Goal: Task Accomplishment & Management: Use online tool/utility

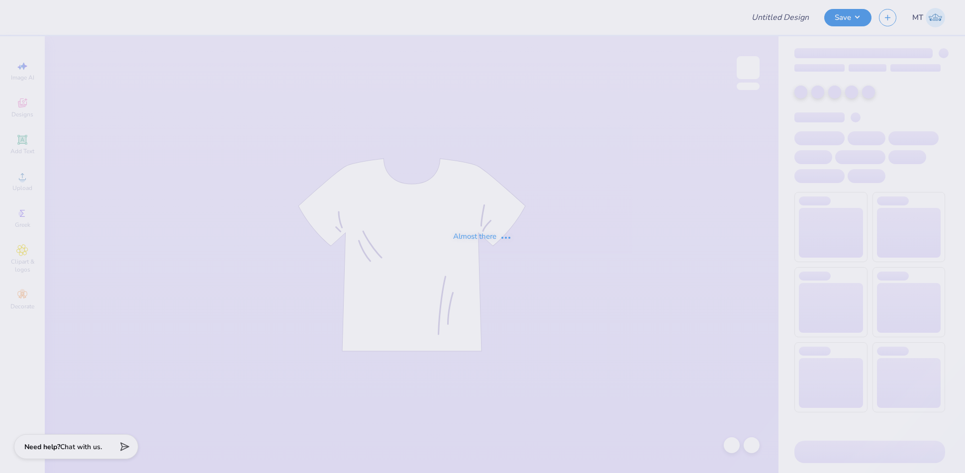
type input "FPS239873"
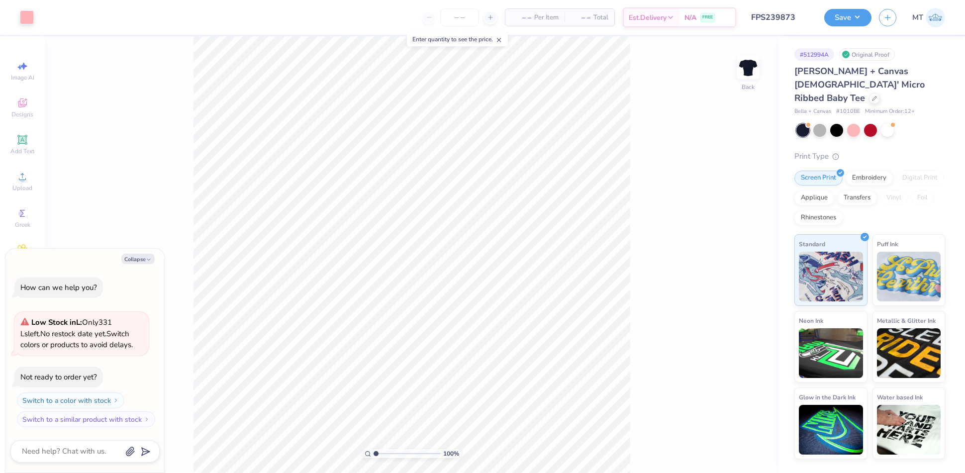
type textarea "x"
type input "1"
click at [146, 258] on icon "button" at bounding box center [149, 260] width 6 height 6
type textarea "x"
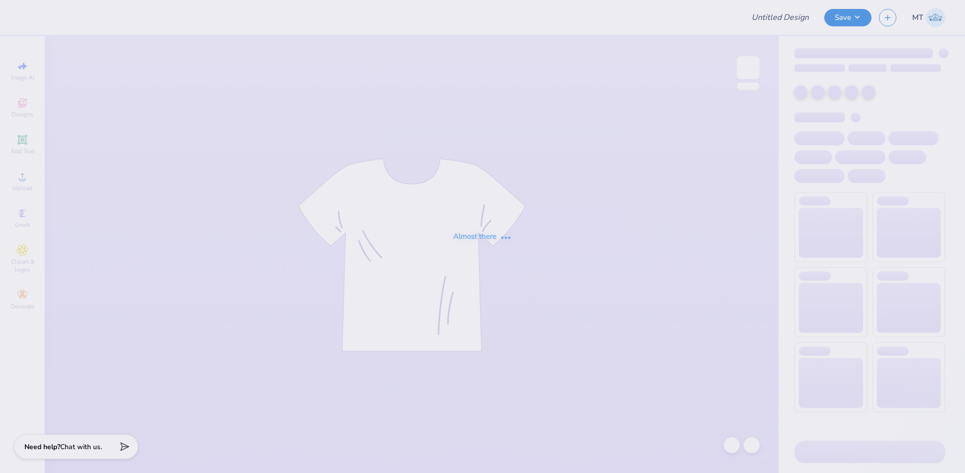
type input "FPS239875"
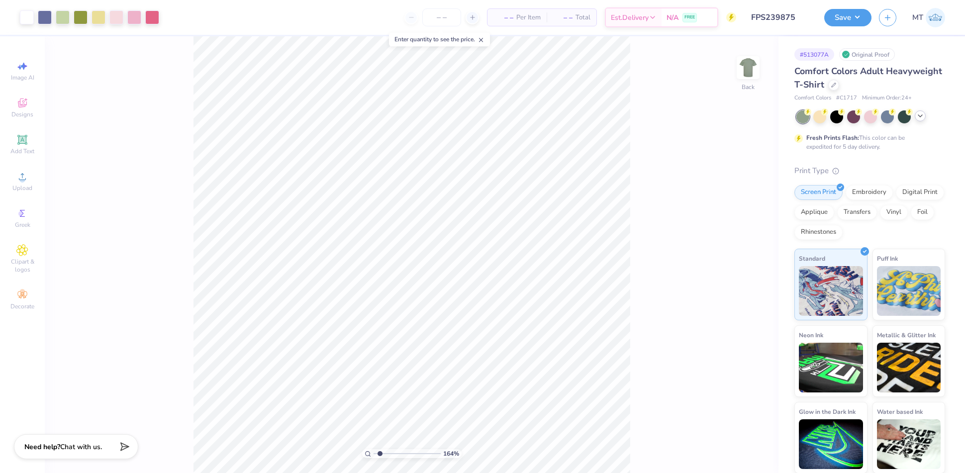
click at [921, 117] on icon at bounding box center [920, 116] width 8 height 8
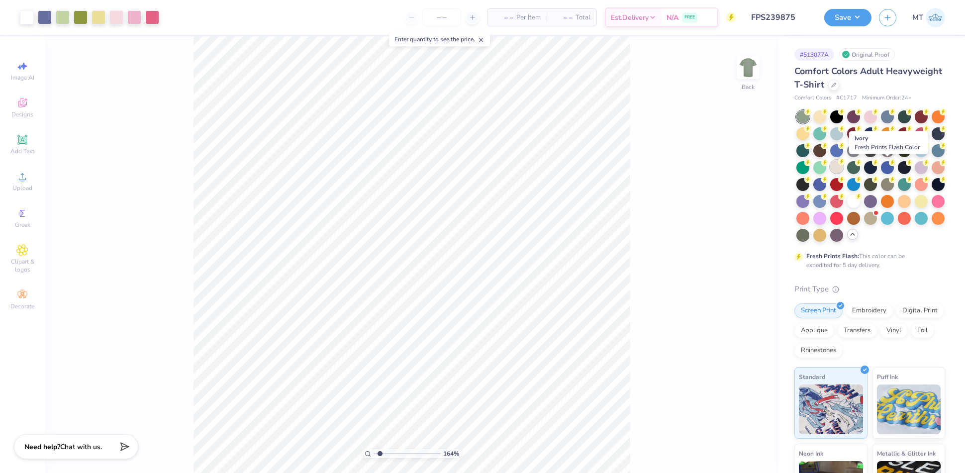
click at [843, 172] on div at bounding box center [836, 166] width 13 height 13
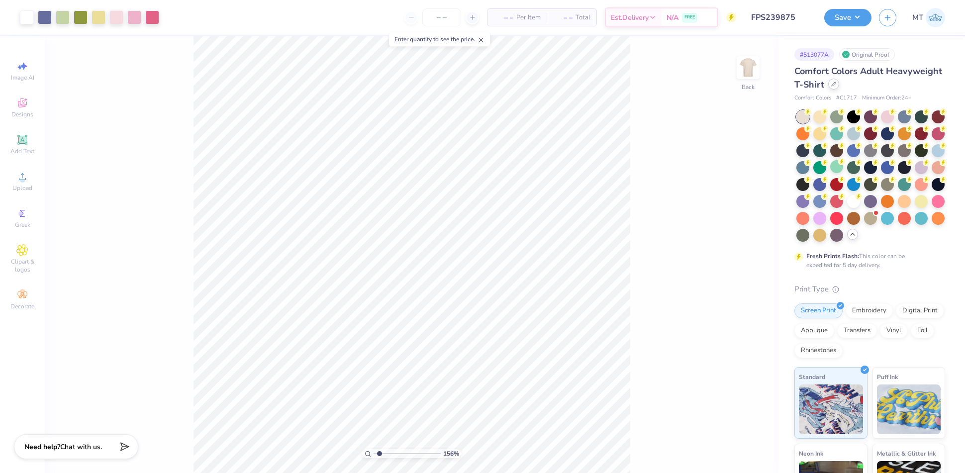
click at [839, 87] on div at bounding box center [833, 84] width 11 height 11
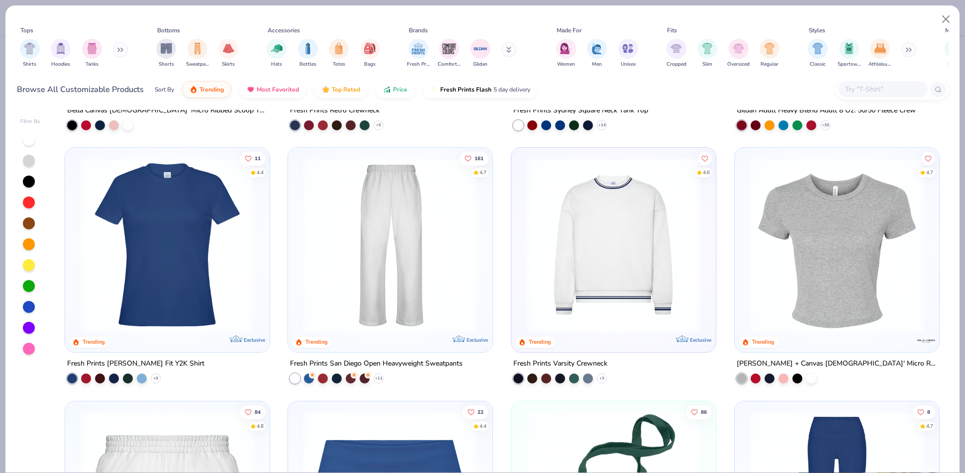
scroll to position [327, 0]
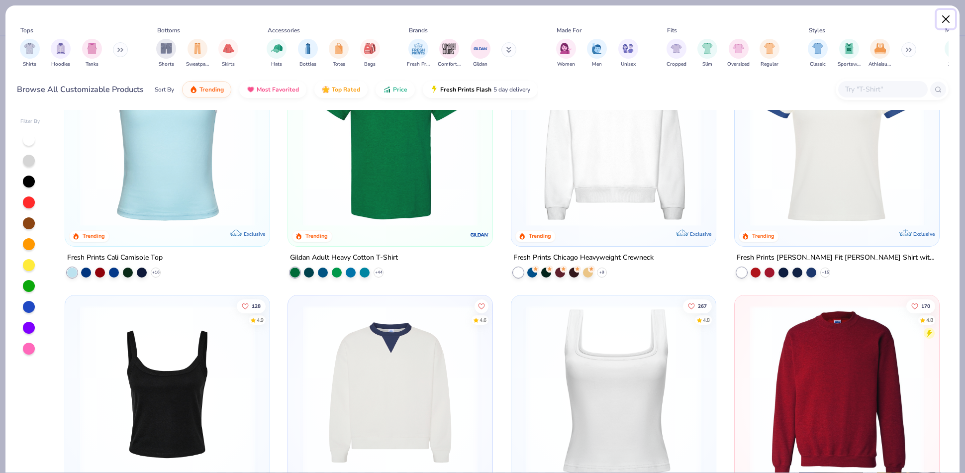
click at [949, 17] on button "Close" at bounding box center [945, 19] width 19 height 19
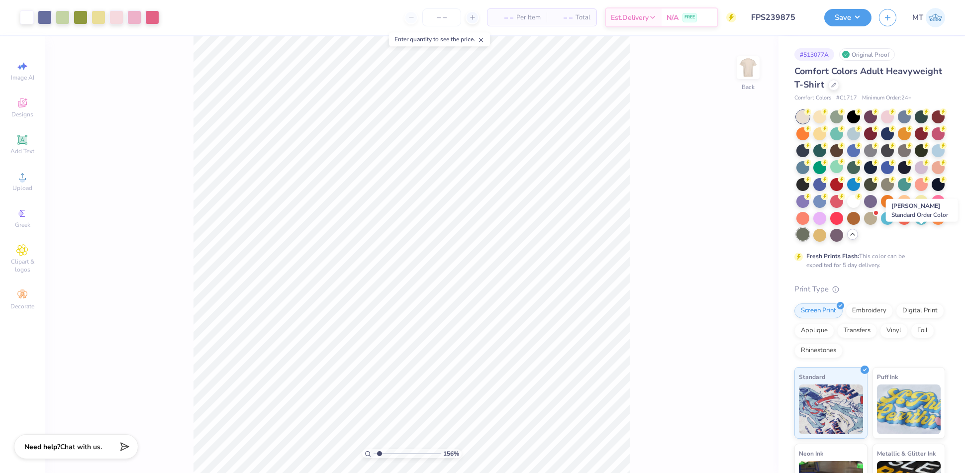
click at [809, 233] on div at bounding box center [802, 234] width 13 height 13
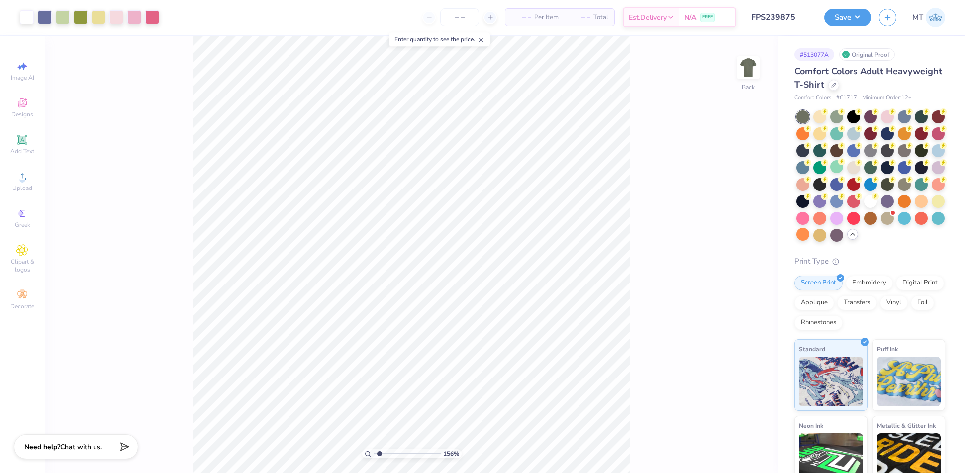
type input "1"
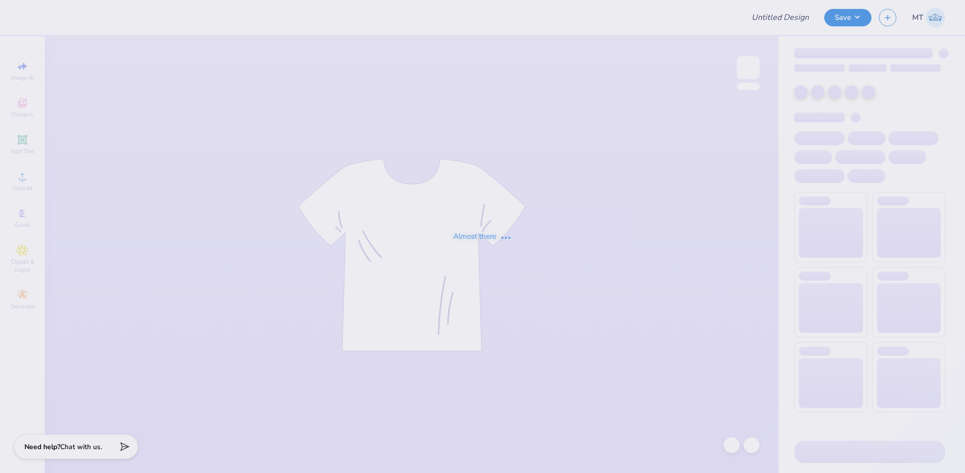
type input "FPS239875"
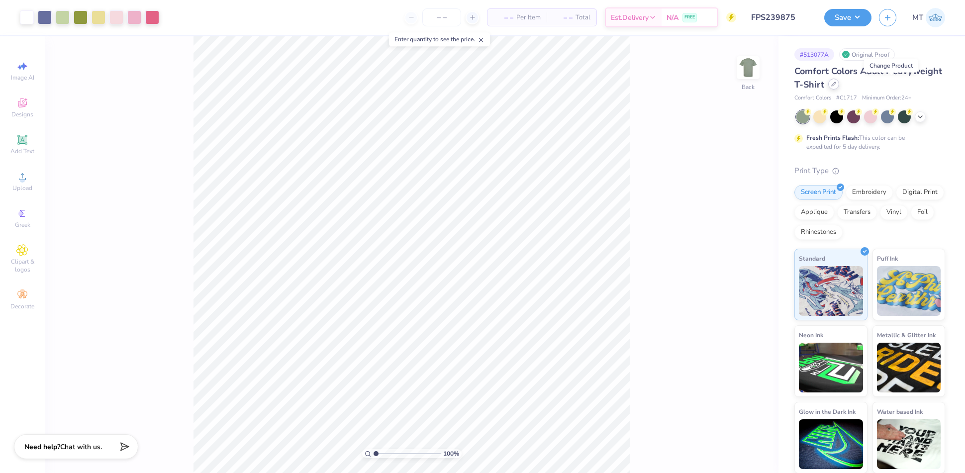
click at [835, 85] on icon at bounding box center [833, 84] width 4 height 4
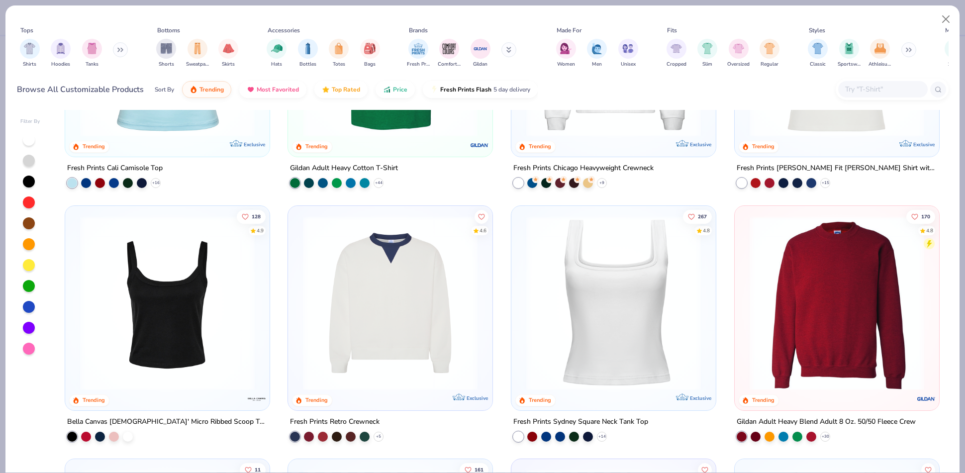
scroll to position [359, 0]
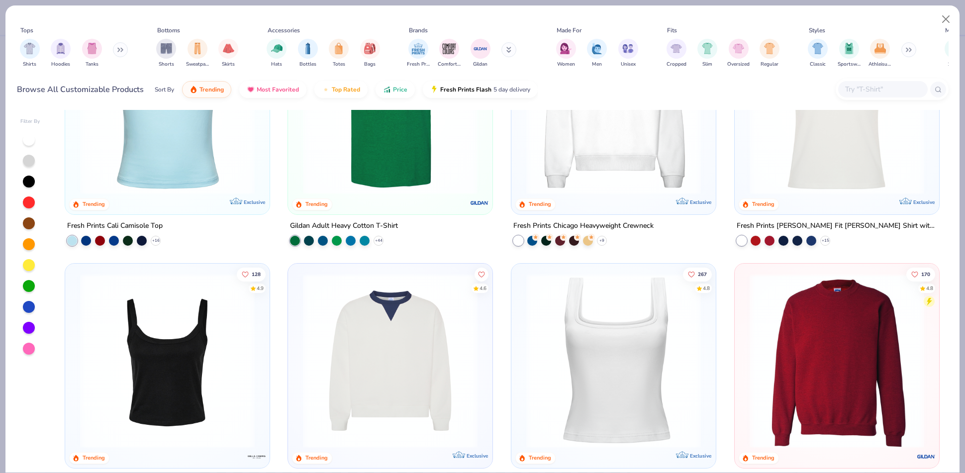
click at [628, 167] on img at bounding box center [613, 107] width 184 height 175
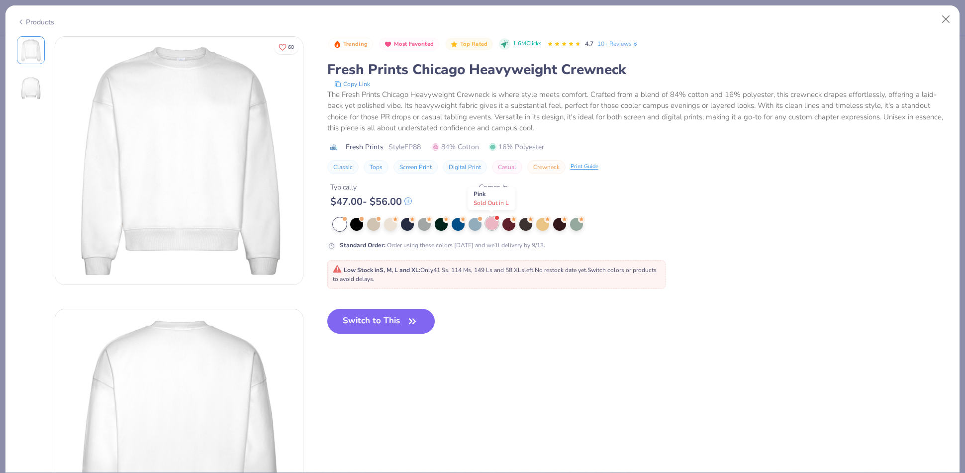
click at [495, 222] on div at bounding box center [491, 223] width 13 height 13
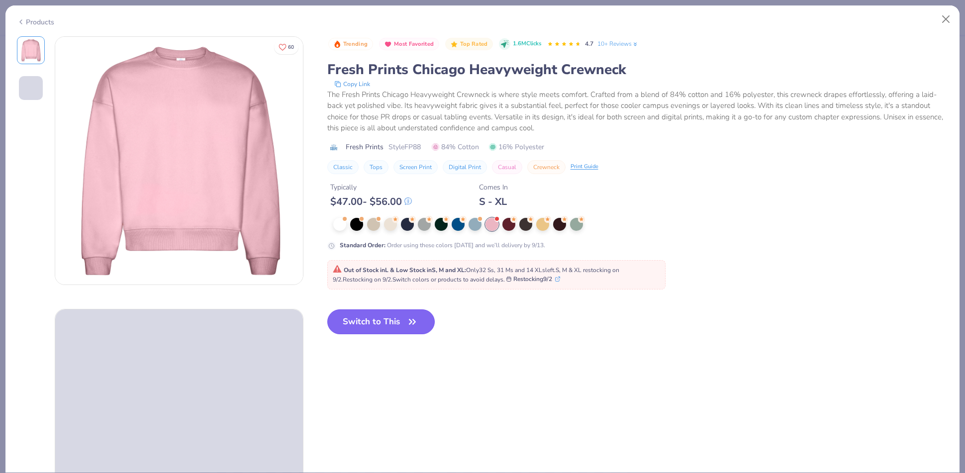
click at [419, 320] on icon "button" at bounding box center [412, 322] width 14 height 14
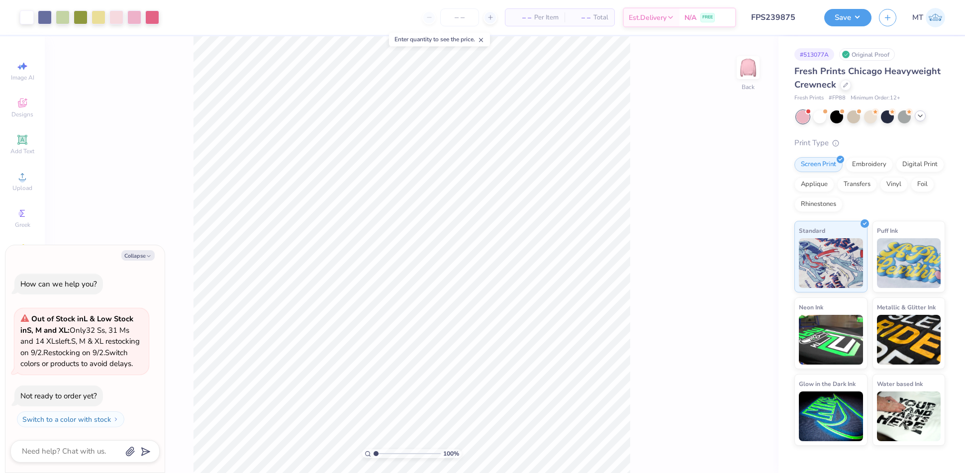
click at [921, 117] on icon at bounding box center [920, 116] width 8 height 8
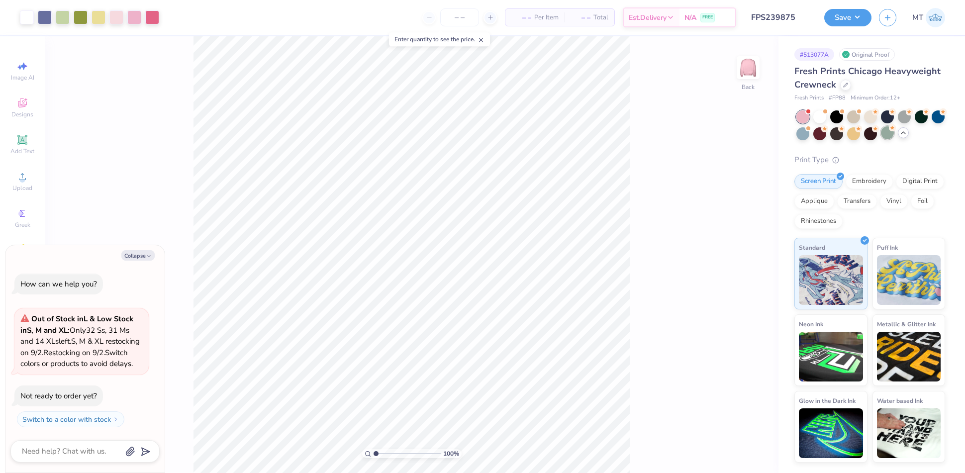
click at [888, 131] on div at bounding box center [886, 132] width 13 height 13
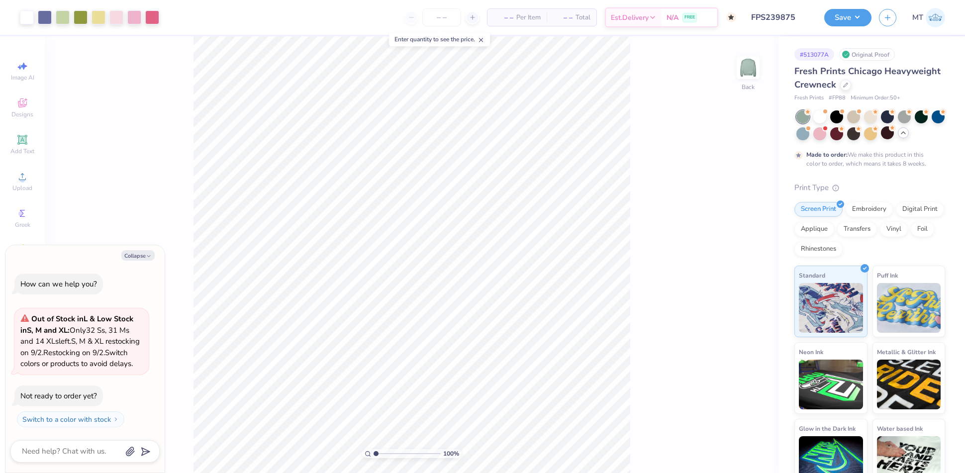
scroll to position [22, 0]
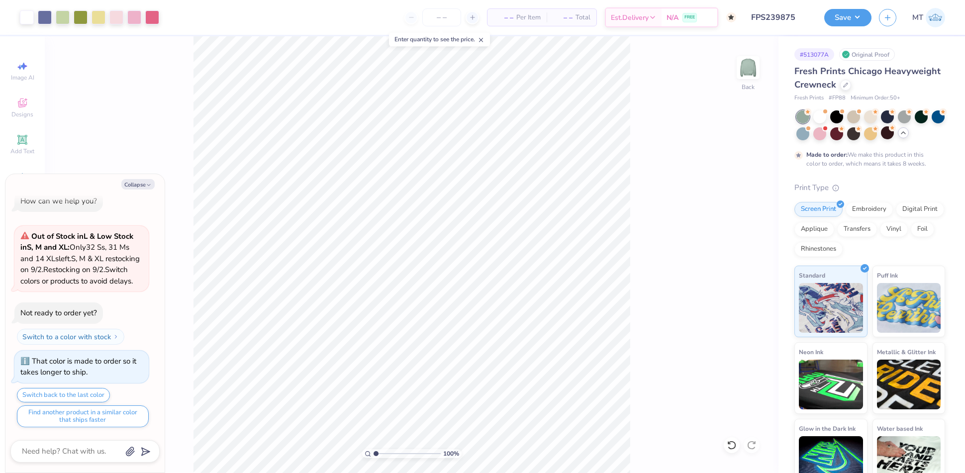
type textarea "x"
click at [736, 242] on input "2.87" at bounding box center [741, 245] width 36 height 14
type input "2.5"
type textarea "x"
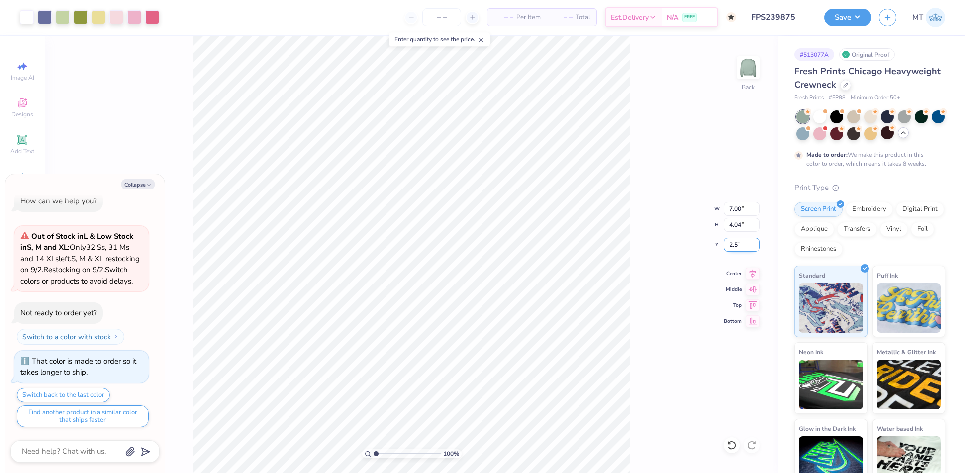
type input "2.50"
click at [133, 184] on button "Collapse" at bounding box center [137, 184] width 33 height 10
type textarea "x"
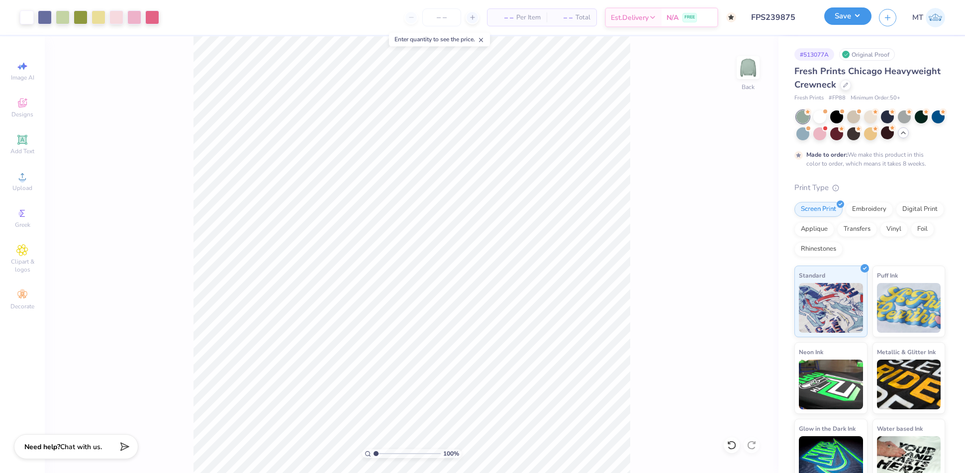
click at [849, 18] on button "Save" at bounding box center [847, 15] width 47 height 17
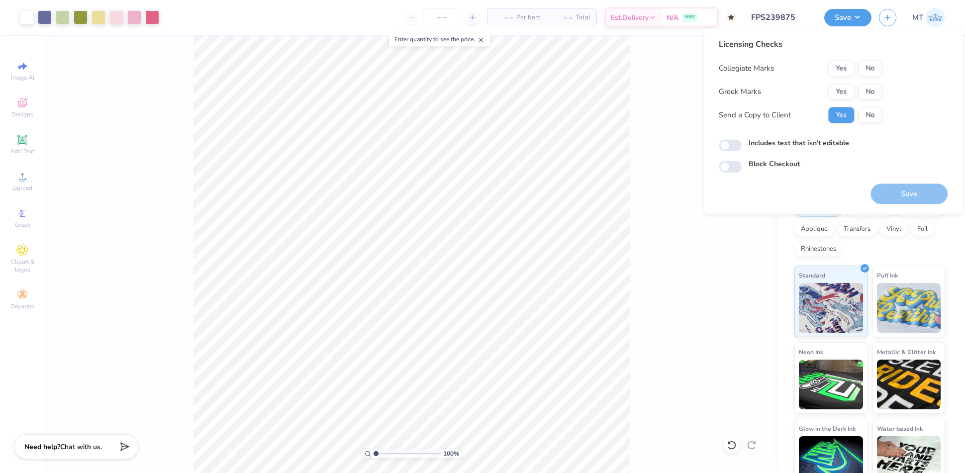
click at [844, 100] on div "Collegiate Marks Yes No Greek Marks Yes No Send a Copy to Client Yes No" at bounding box center [799, 91] width 163 height 63
click at [838, 94] on button "Yes" at bounding box center [841, 92] width 26 height 16
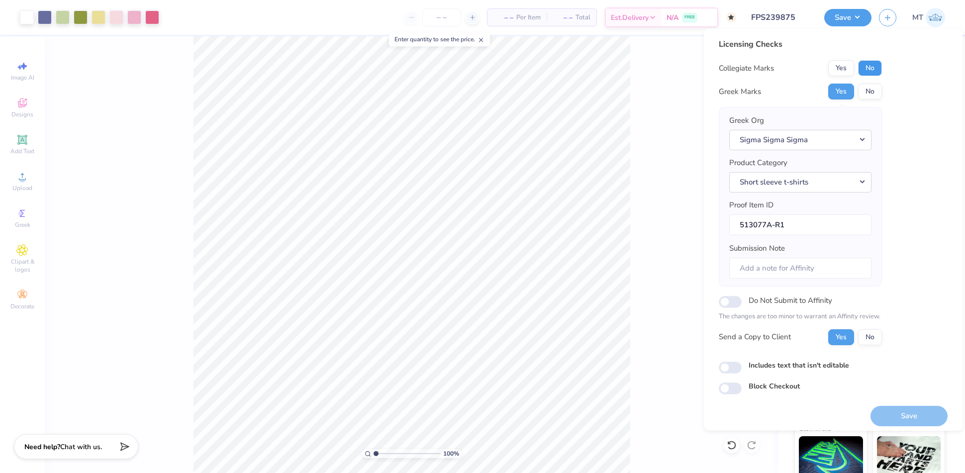
click at [872, 71] on button "No" at bounding box center [870, 68] width 24 height 16
click at [900, 414] on button "Save" at bounding box center [908, 416] width 77 height 20
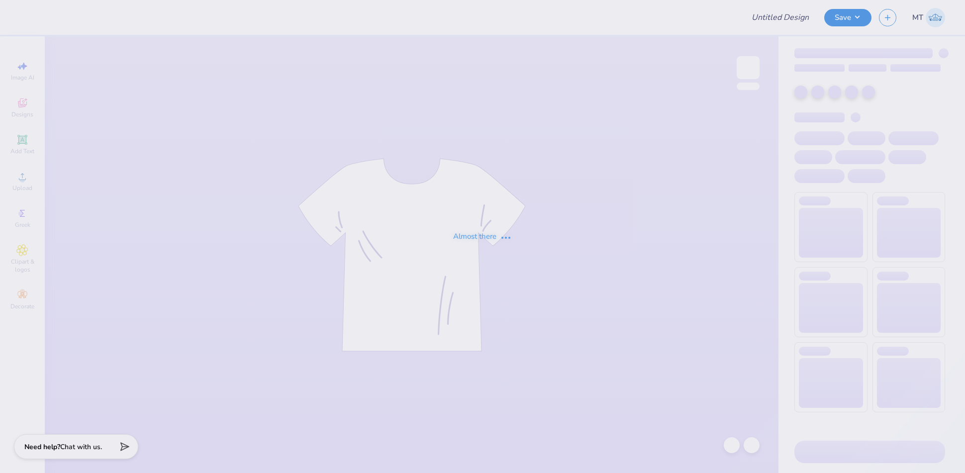
type input "FPS239878"
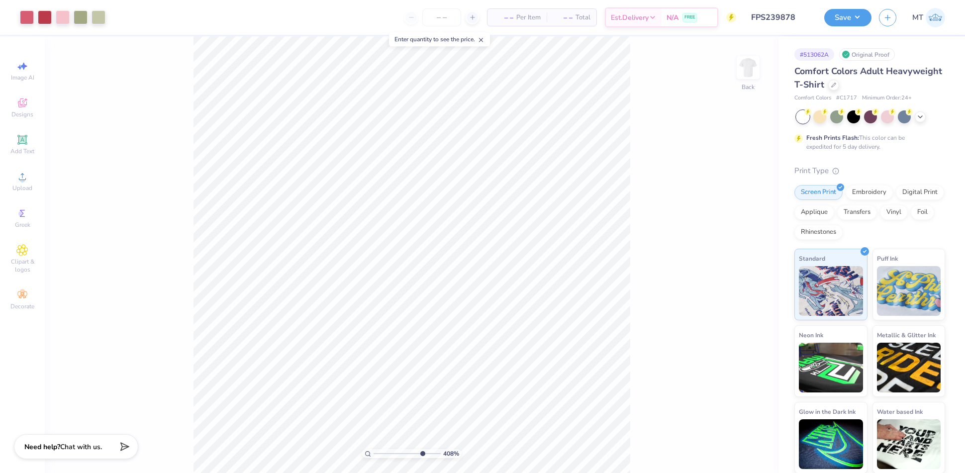
type input "4.07977639997943"
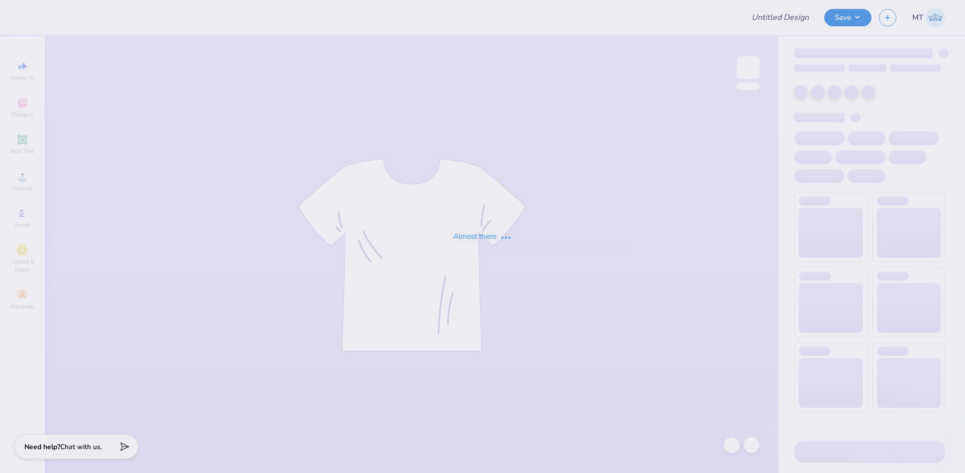
type input "FPS239888"
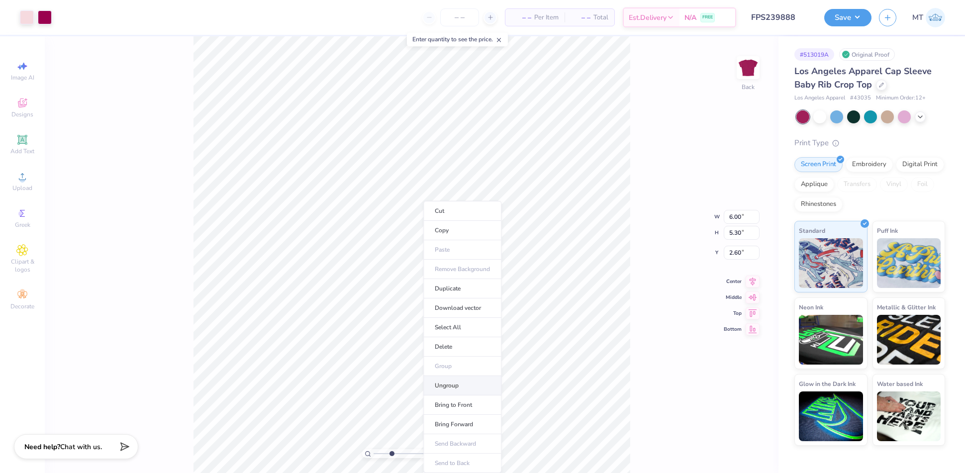
click at [461, 385] on li "Ungroup" at bounding box center [462, 385] width 78 height 19
type input "3.34986753976217"
type input "3.11"
type input "3.34986753976217"
type input "3.00"
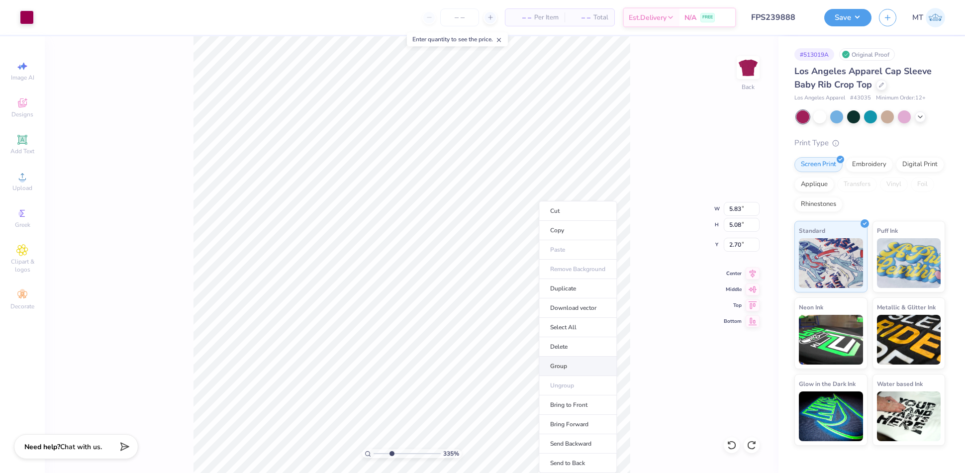
click at [579, 364] on li "Group" at bounding box center [577, 365] width 78 height 19
type input "3.34986753976217"
type input "3.18"
type input "3.34986753976217"
type input "2.70"
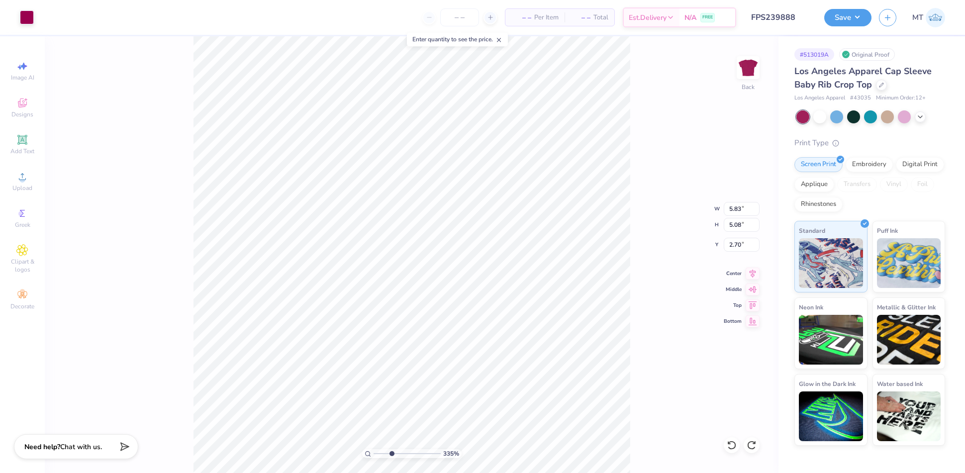
type input "3.34986753976217"
type input "3.25"
type input "3.34986753976217"
type input "2.70"
type input "3.34986753976217"
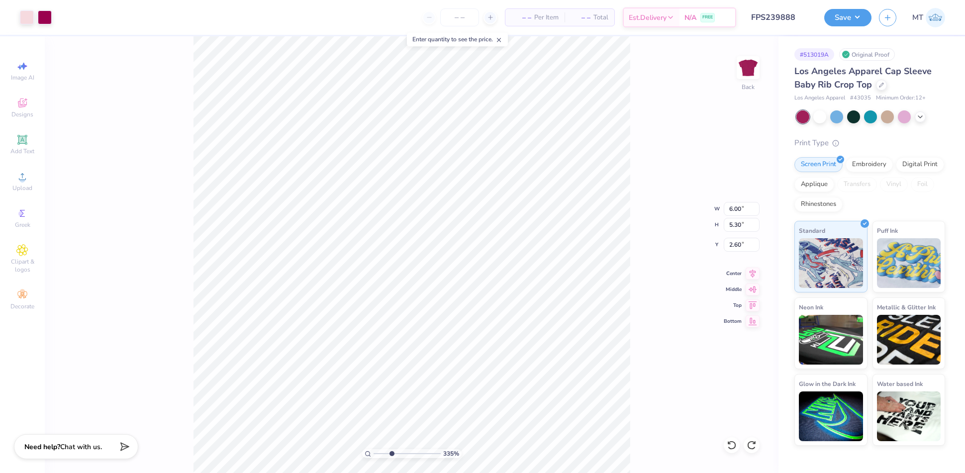
type input "3.23"
type input "3.34986753976217"
type input "2.60"
click at [611, 366] on li "Group" at bounding box center [611, 365] width 78 height 19
click at [564, 380] on li "Ungroup" at bounding box center [563, 385] width 78 height 19
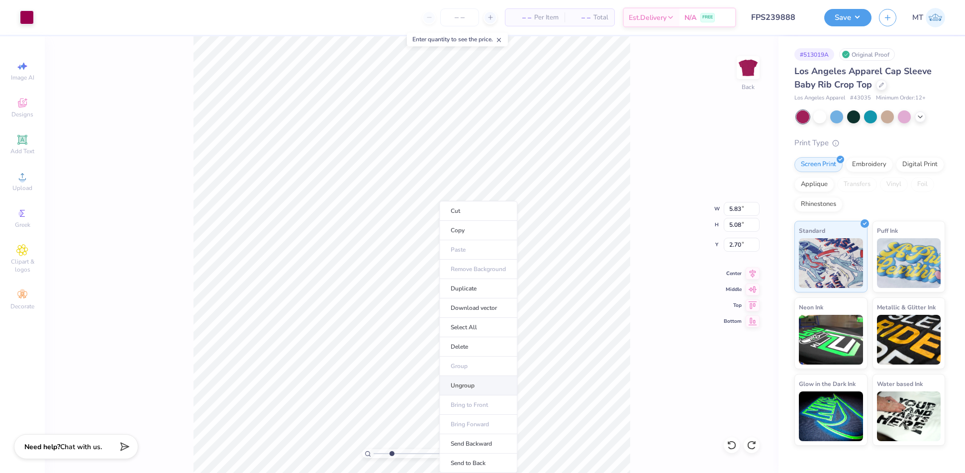
click at [488, 380] on li "Ungroup" at bounding box center [478, 385] width 78 height 19
type input "3.34986753976217"
type input "1.22"
type input "1.19"
type input "5.08"
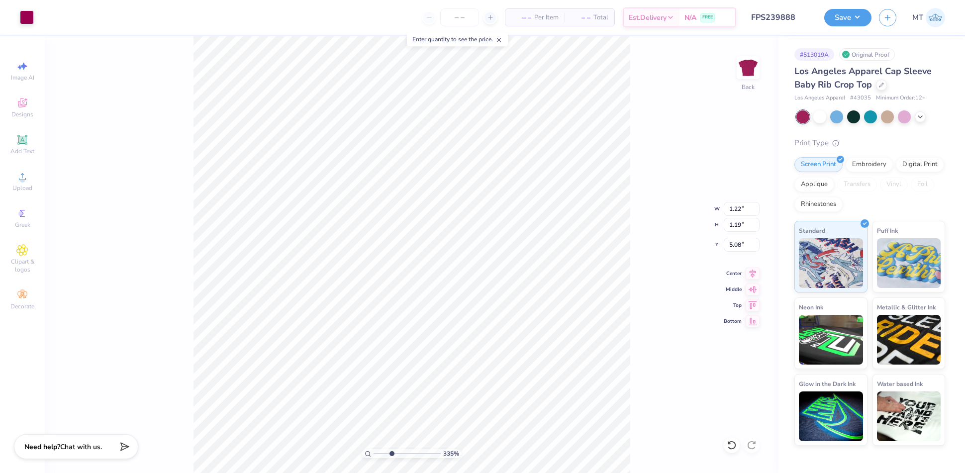
type input "3.34986753976217"
type input "2.52"
type input "1.26"
type input "5.04"
type input "3.34986753976217"
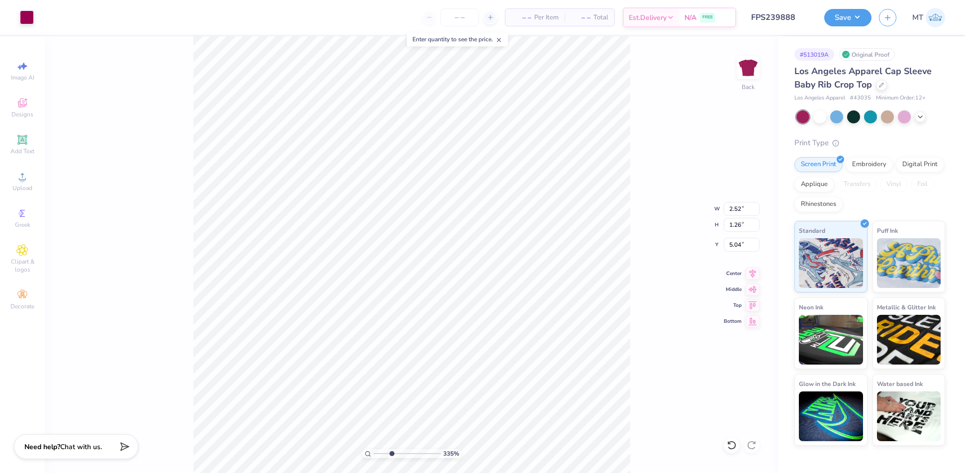
type input "2.30"
type input "4.00"
type input "3.34986753976217"
type input "4.07"
type input "3.34986753976217"
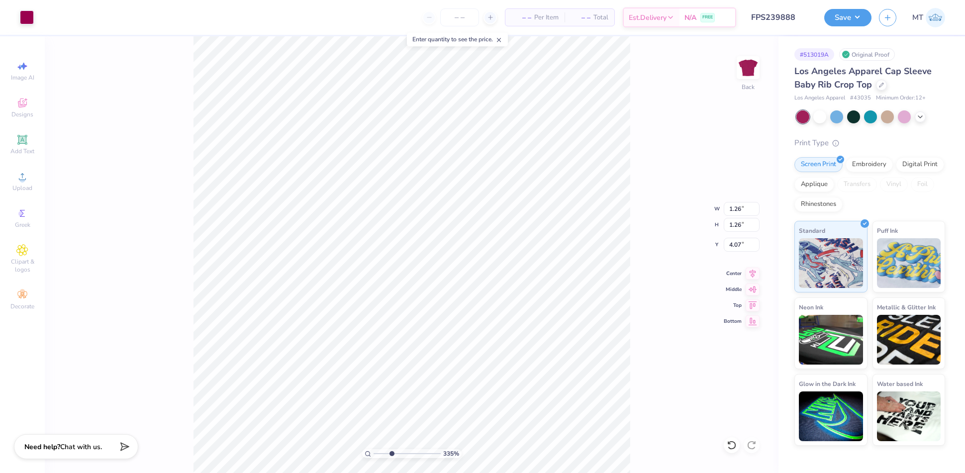
type input "2.52"
type input "3.34986753976217"
type input "2.30"
type input "4.45"
click at [478, 463] on li "Send to Back" at bounding box center [463, 462] width 78 height 19
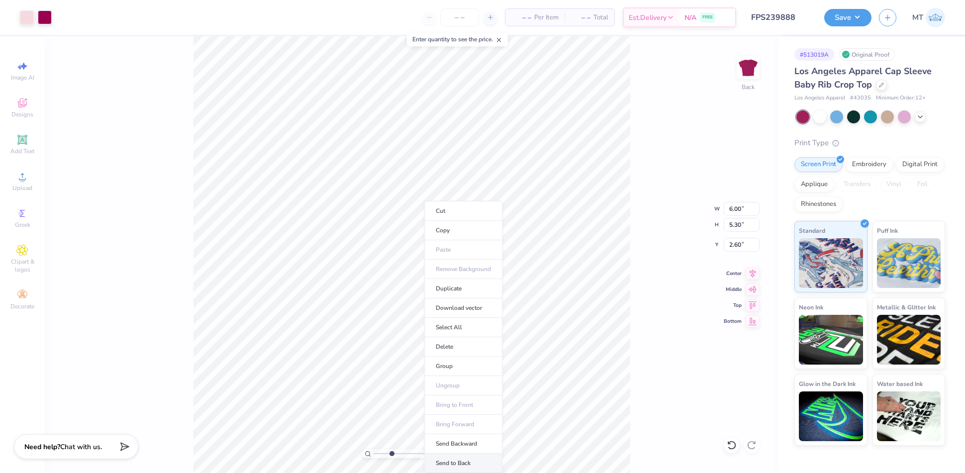
type input "3.34986753976217"
type input "5.83"
type input "5.08"
type input "2.70"
type input "3.34986753976217"
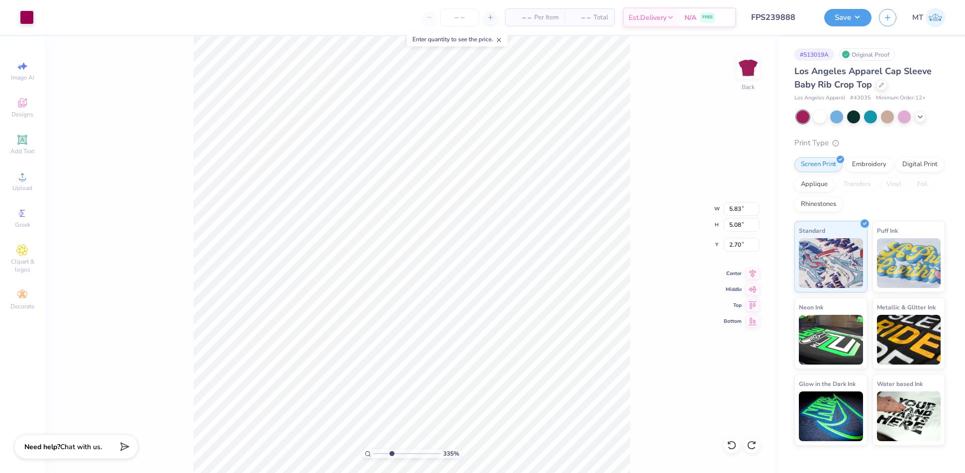
type input "2.08"
type input "3.34986753976217"
type input "2.70"
click at [525, 360] on li "Group" at bounding box center [529, 365] width 78 height 19
type input "3.34986753976217"
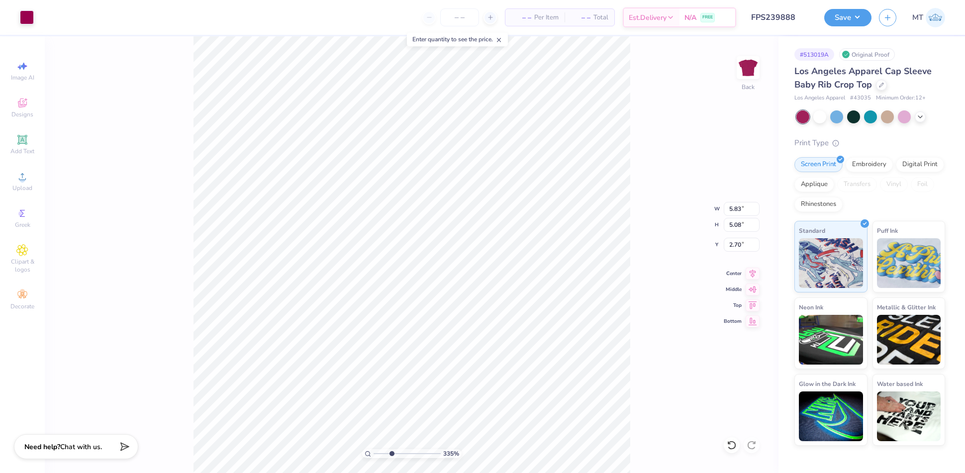
type input "2.82"
type input "3.34986753976217"
type input "2.70"
click at [503, 457] on li "Send to Back" at bounding box center [504, 462] width 78 height 19
click at [468, 383] on li "Ungroup" at bounding box center [468, 385] width 78 height 19
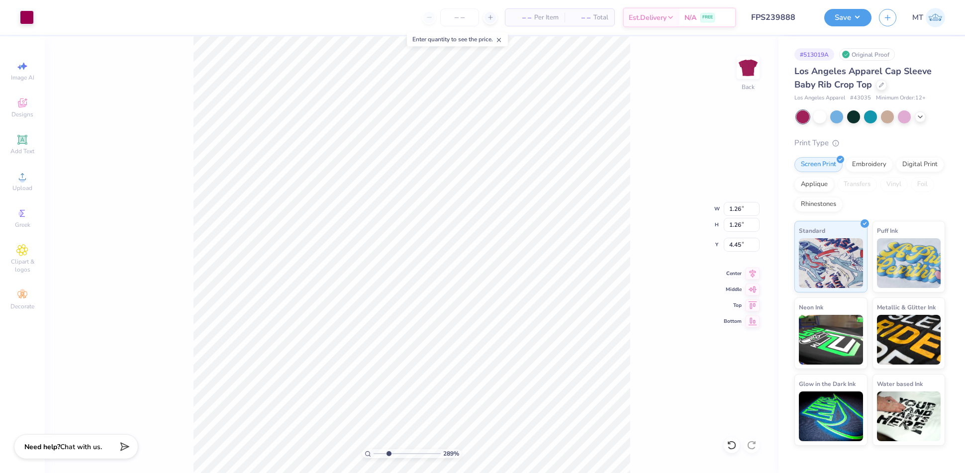
type input "2.88624731173606"
type input "6.00"
type input "5.30"
type input "2.60"
type input "2.88624731173606"
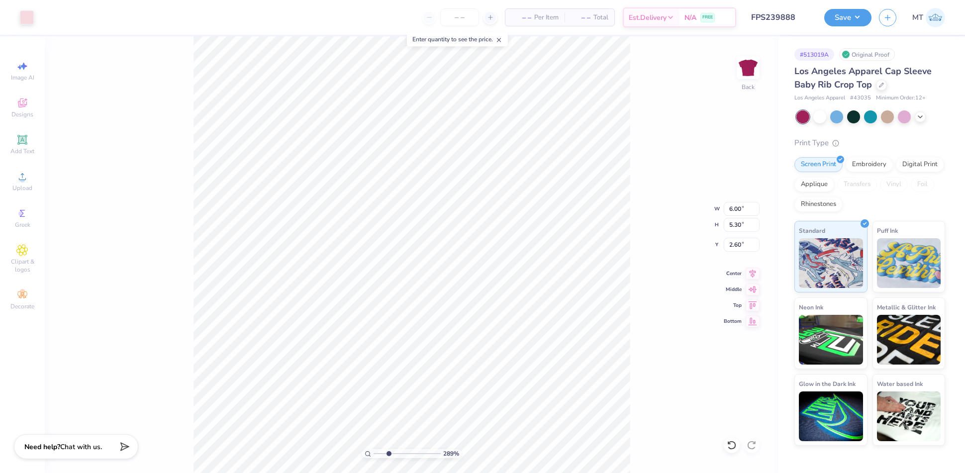
type input "2.00"
type input "2.88624731173606"
type input "6.00"
type input "5.30"
type input "2.60"
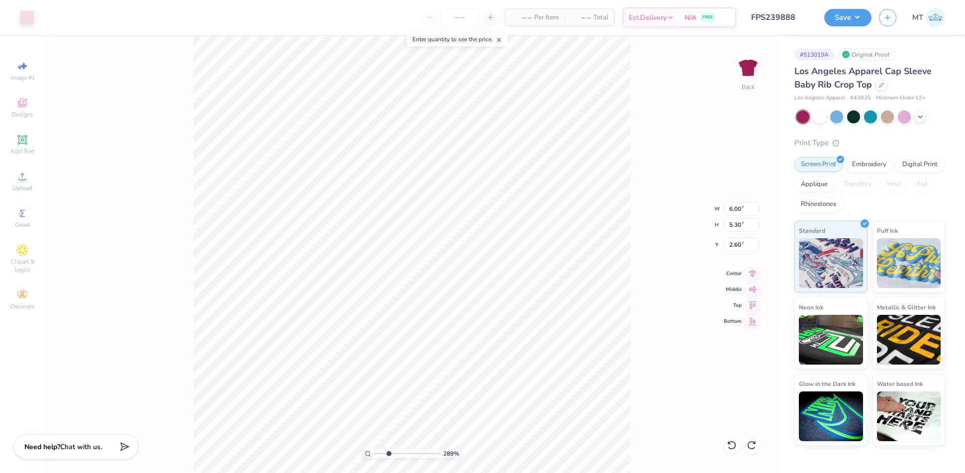
type input "2.88624731173606"
type input "2.09"
type input "3.59793010973051"
type input "3.93"
type input "1.22"
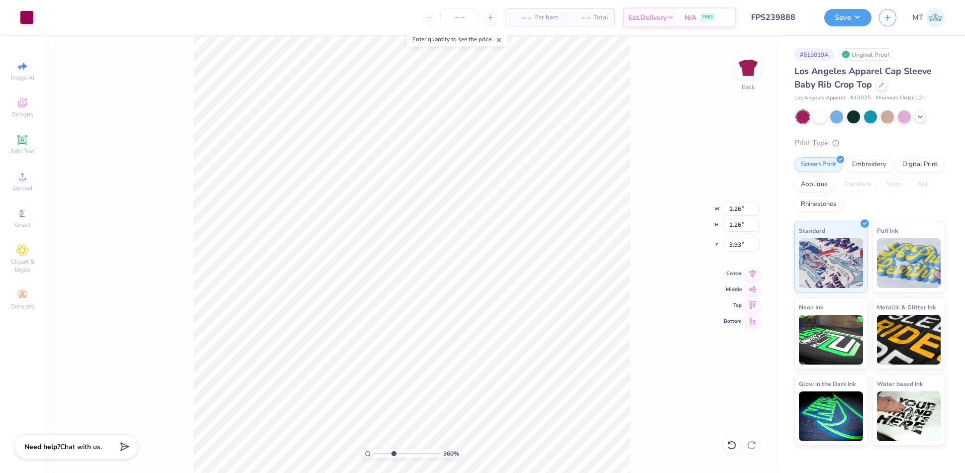
type input "1.19"
type input "4.56"
type input "1.26"
type input "3.57"
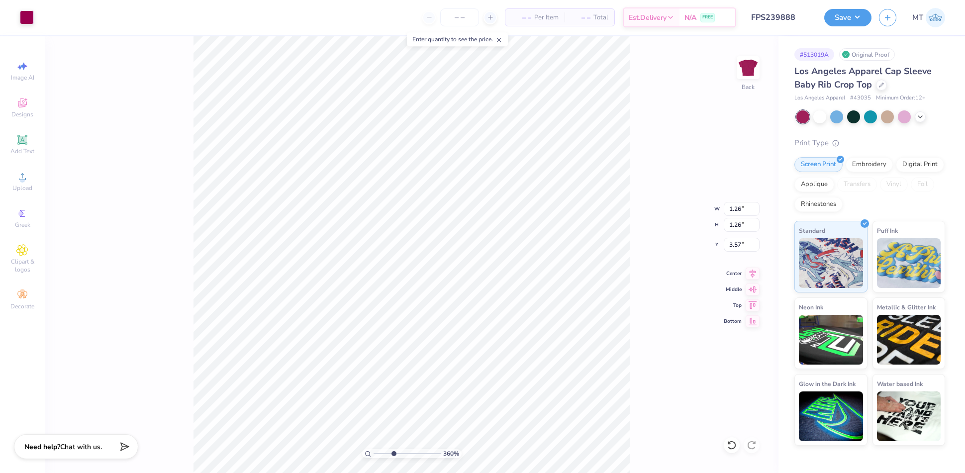
type input "1.81"
type input "3.18"
type input "1.87"
type input "3.84"
type input "5.80"
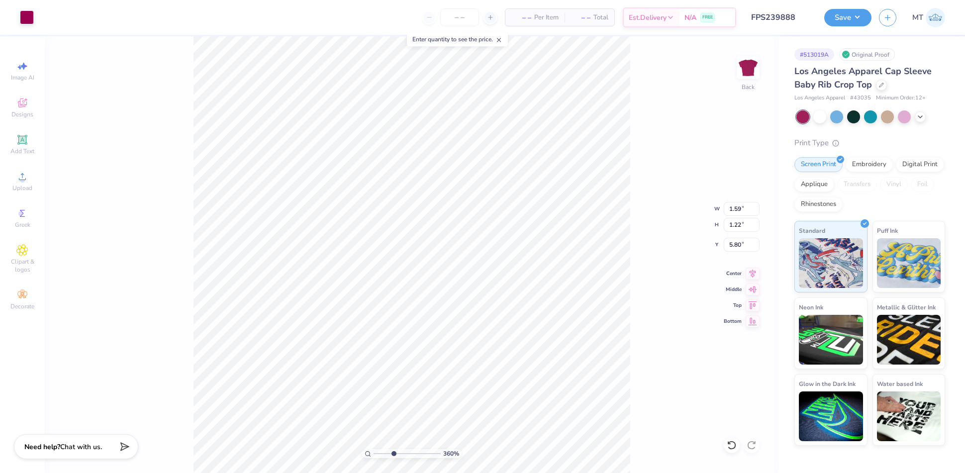
type input "1.65"
type input "2.19"
type input "4.82"
type input "2.17"
type input "2.87"
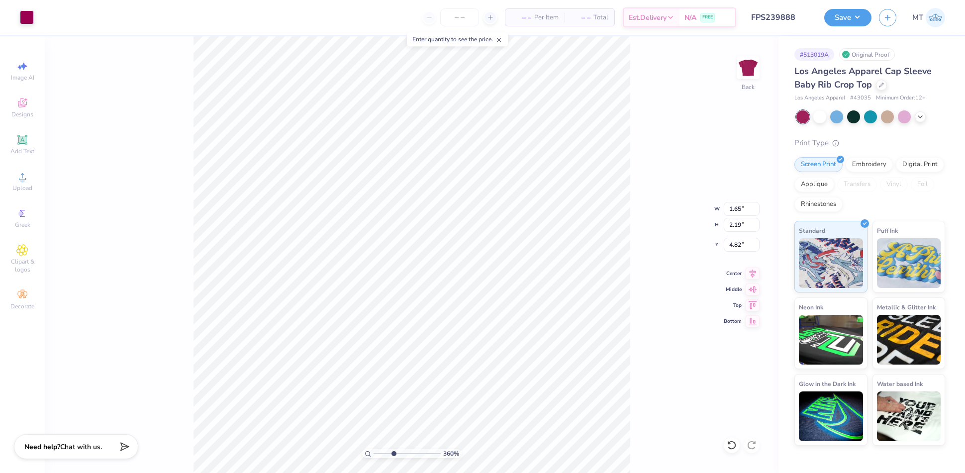
type input "4.14"
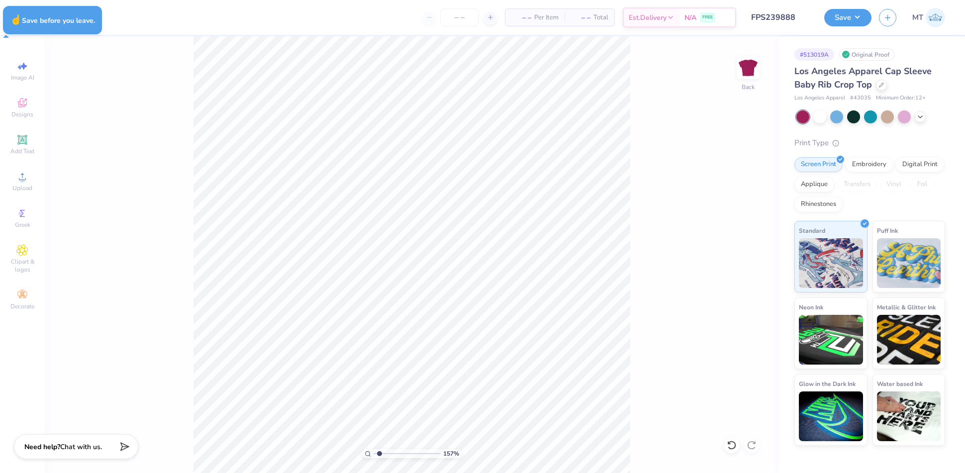
type input "1.56679404074077"
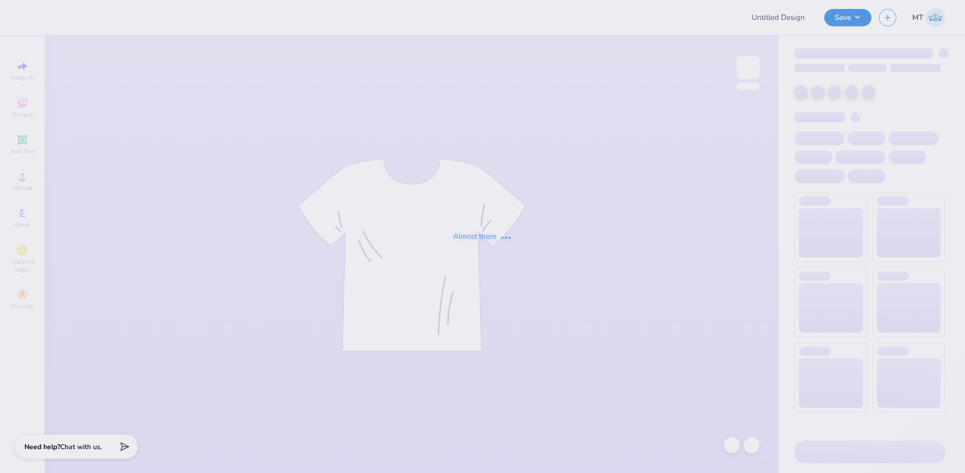
type input "FPS239888"
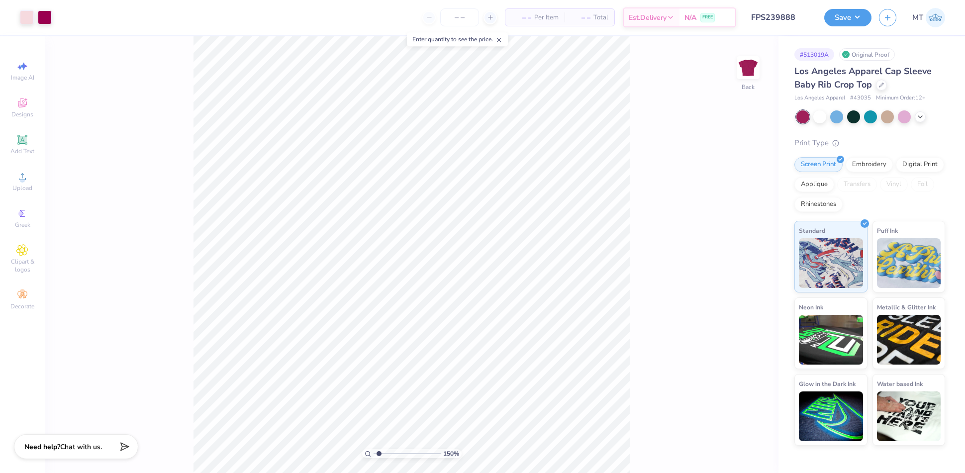
type input "1.921452316912"
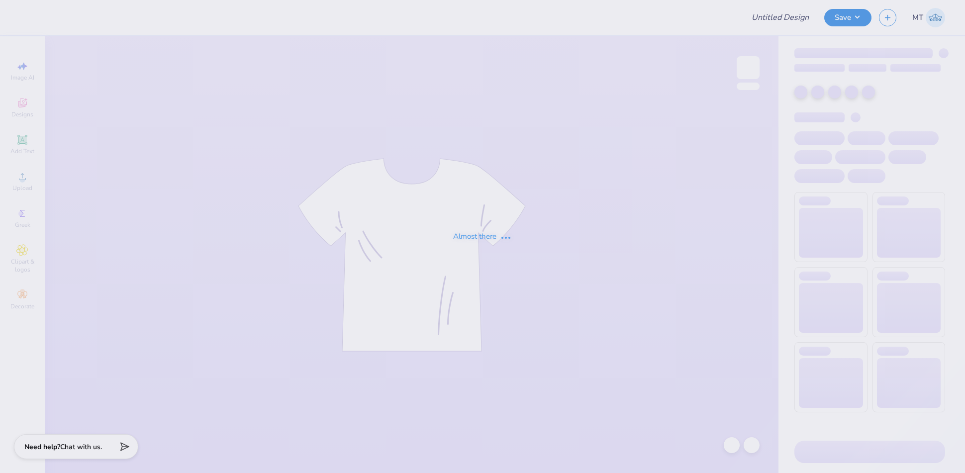
type input "FPS239834"
type input "FPS239836"
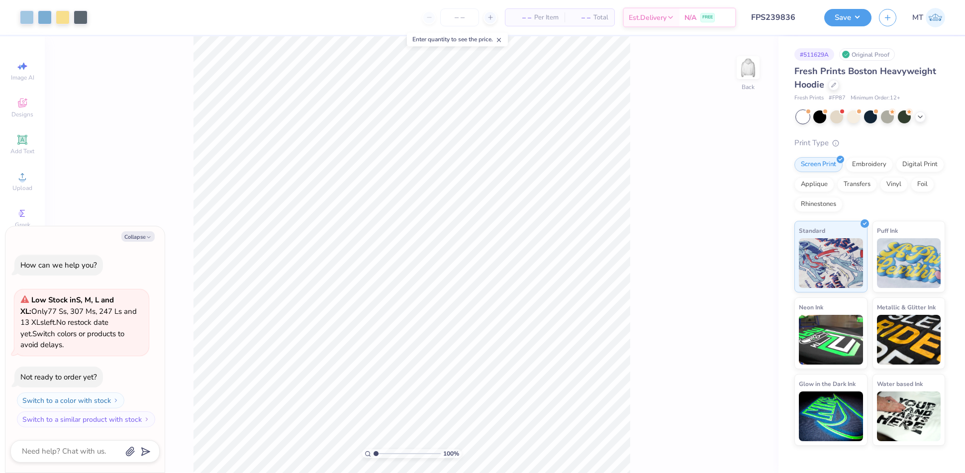
type textarea "x"
type input "1.72927365546252"
